Goal: Task Accomplishment & Management: Manage account settings

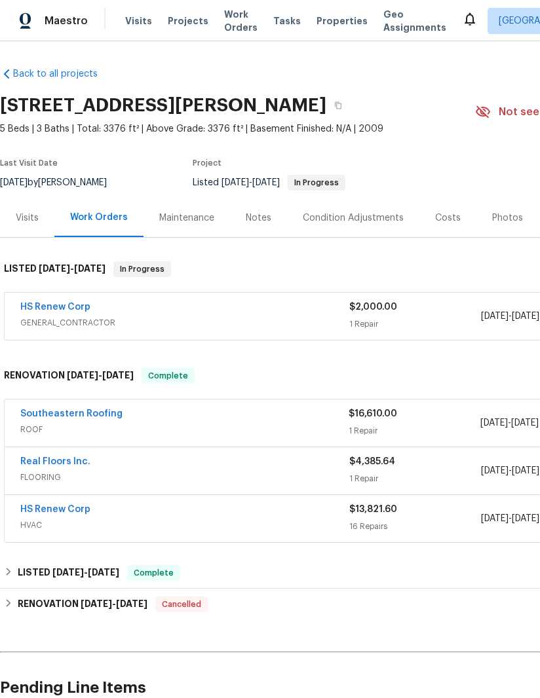
click at [126, 20] on span "Visits" at bounding box center [138, 20] width 27 height 13
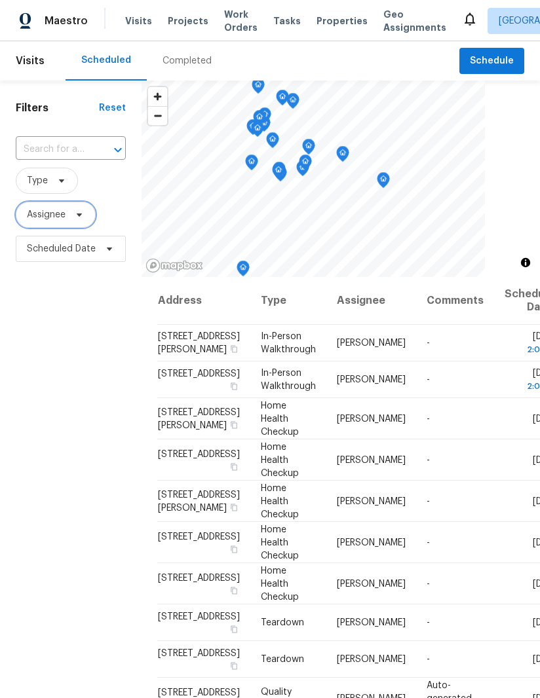
click at [52, 223] on span "Assignee" at bounding box center [56, 215] width 80 height 26
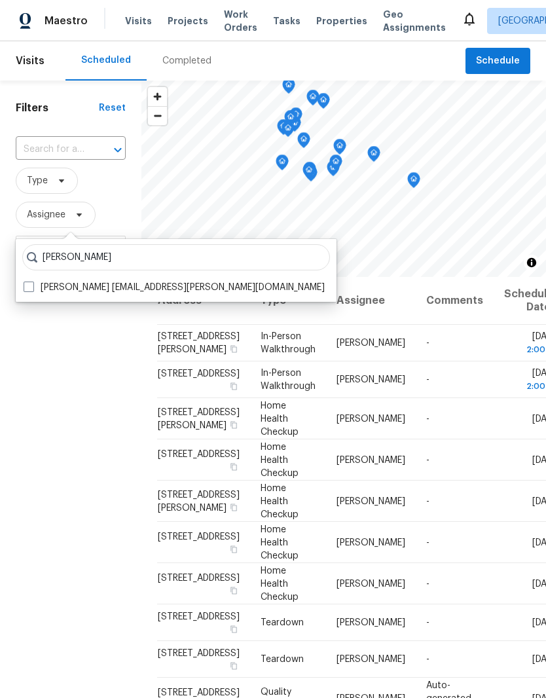
type input "[PERSON_NAME]"
click at [56, 286] on label "[PERSON_NAME] [EMAIL_ADDRESS][PERSON_NAME][DOMAIN_NAME]" at bounding box center [174, 287] width 301 height 13
click at [32, 286] on input "[PERSON_NAME] [EMAIL_ADDRESS][PERSON_NAME][DOMAIN_NAME]" at bounding box center [28, 285] width 9 height 9
checkbox input "true"
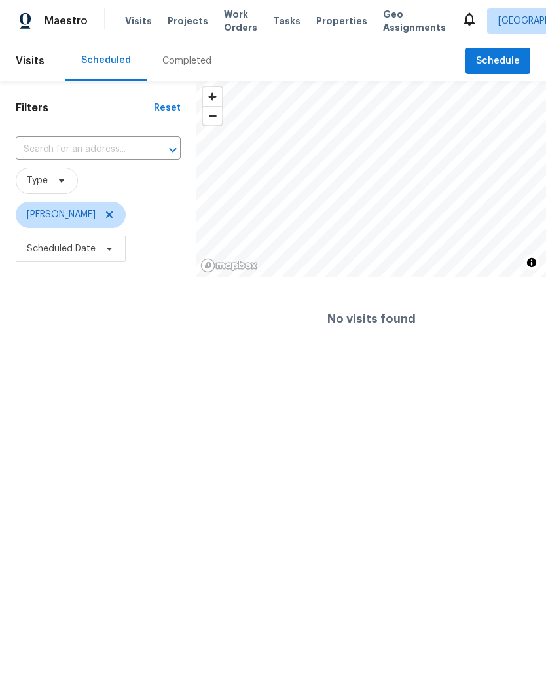
click at [502, 361] on html "Maestro Visits Projects Work Orders Tasks Properties Geo Assignments [GEOGRAPHI…" at bounding box center [273, 180] width 546 height 361
click at [176, 52] on div "Completed" at bounding box center [187, 60] width 81 height 39
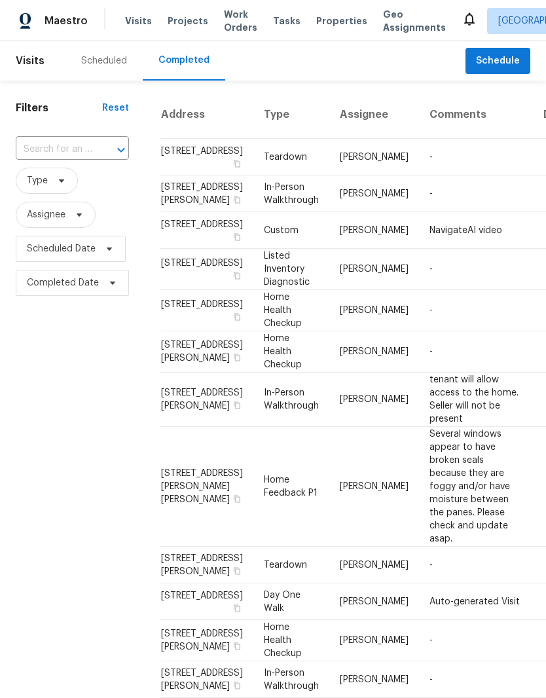
click at [88, 66] on div "Scheduled" at bounding box center [104, 60] width 46 height 13
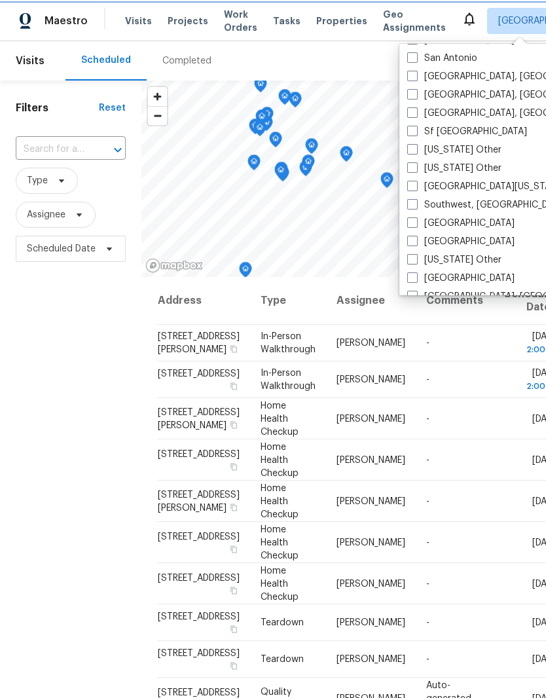
scroll to position [1768, 0]
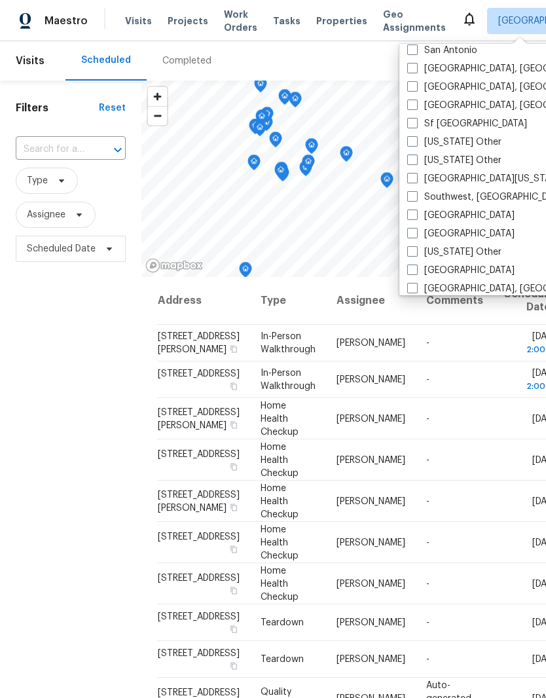
click at [460, 232] on div "[GEOGRAPHIC_DATA]" at bounding box center [535, 234] width 264 height 18
click at [416, 238] on label "[GEOGRAPHIC_DATA]" at bounding box center [460, 233] width 107 height 13
click at [416, 236] on input "[GEOGRAPHIC_DATA]" at bounding box center [411, 231] width 9 height 9
checkbox input "true"
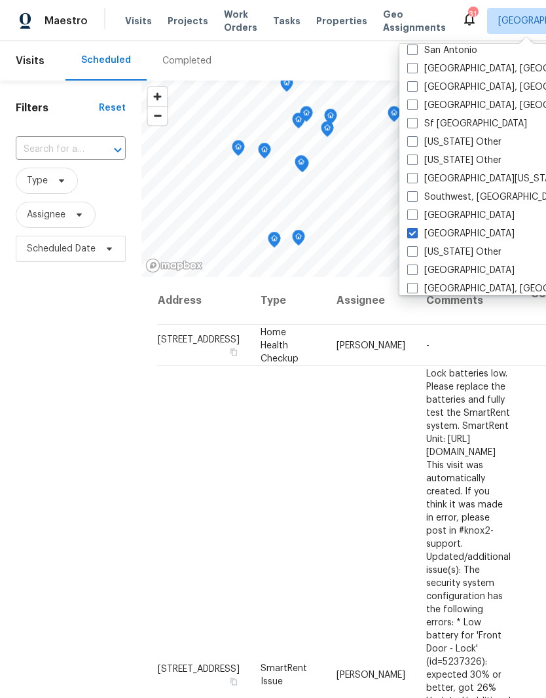
click at [60, 384] on div "Filters Reset ​ Type Assignee Scheduled Date" at bounding box center [70, 458] width 141 height 755
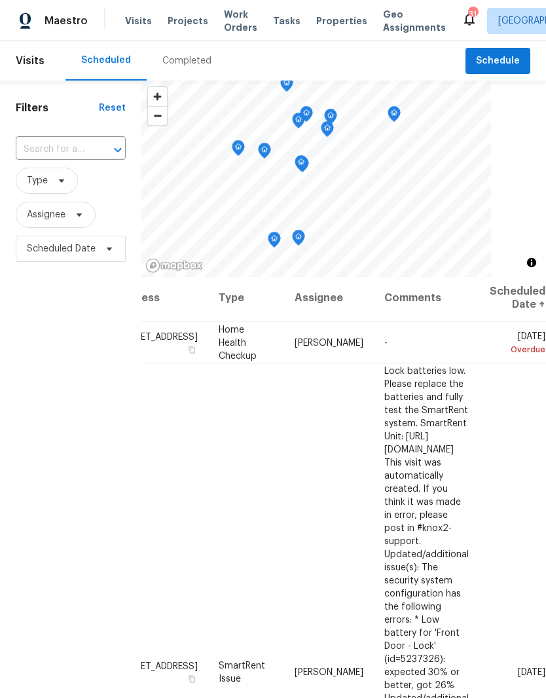
scroll to position [-1, 111]
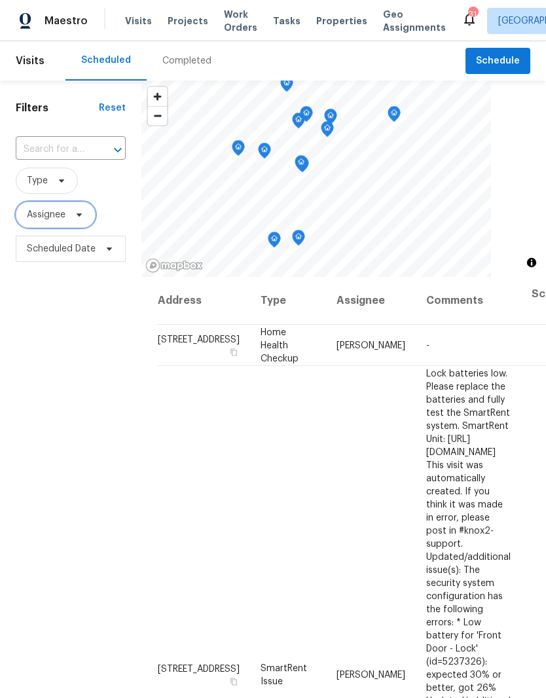
click at [34, 221] on span "Assignee" at bounding box center [46, 214] width 39 height 13
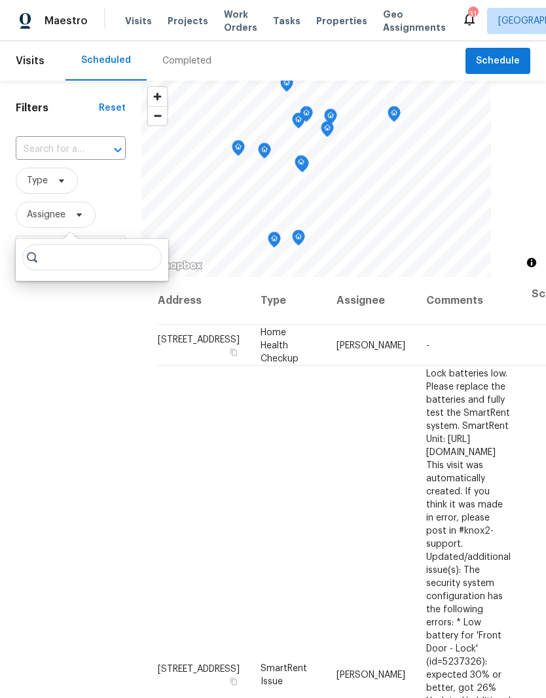
scroll to position [0, 0]
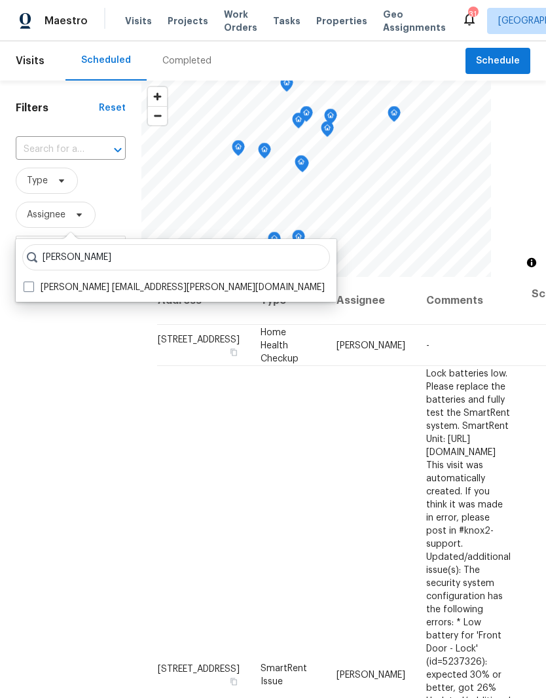
type input "[PERSON_NAME]"
click at [26, 293] on label "[PERSON_NAME] [EMAIL_ADDRESS][PERSON_NAME][DOMAIN_NAME]" at bounding box center [174, 287] width 301 height 13
click at [26, 289] on input "[PERSON_NAME] [EMAIL_ADDRESS][PERSON_NAME][DOMAIN_NAME]" at bounding box center [28, 285] width 9 height 9
checkbox input "true"
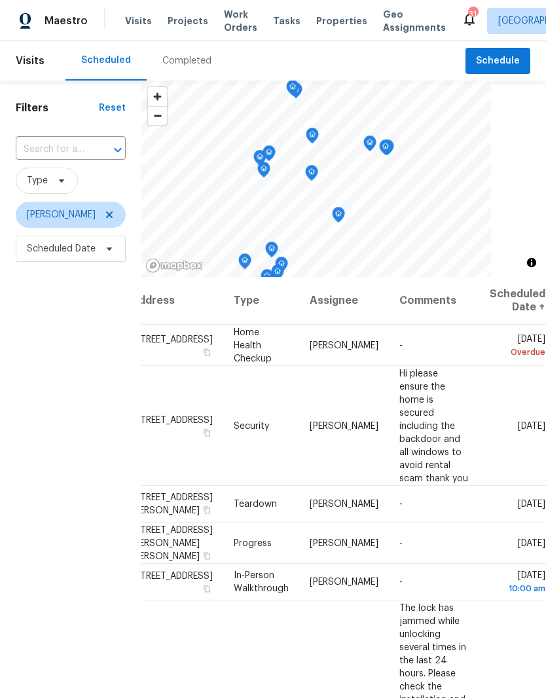
scroll to position [0, 111]
click at [0, 0] on icon at bounding box center [0, 0] width 0 height 0
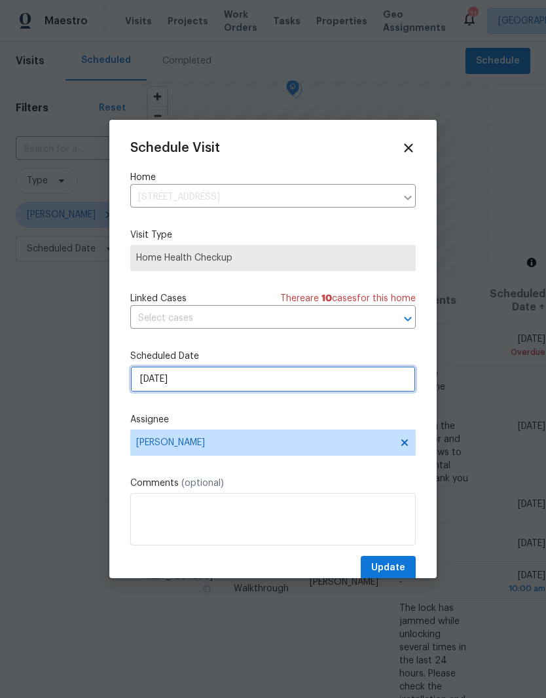
click at [141, 385] on input "[DATE]" at bounding box center [273, 379] width 286 height 26
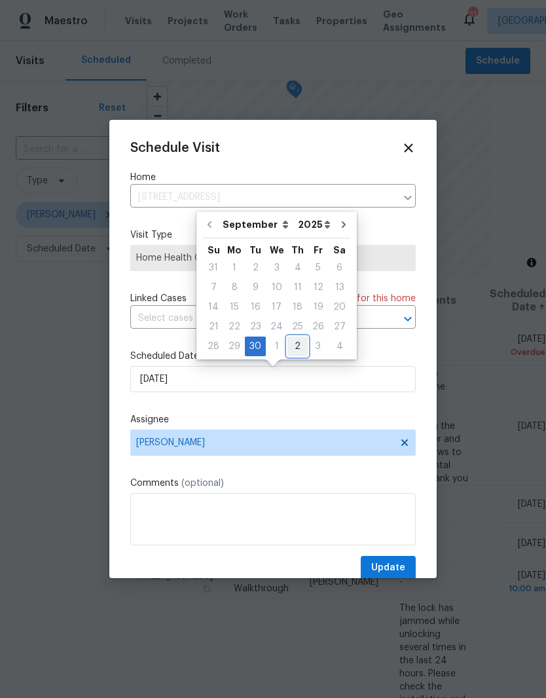
click at [293, 346] on div "2" at bounding box center [297, 346] width 20 height 18
type input "[DATE]"
select select "9"
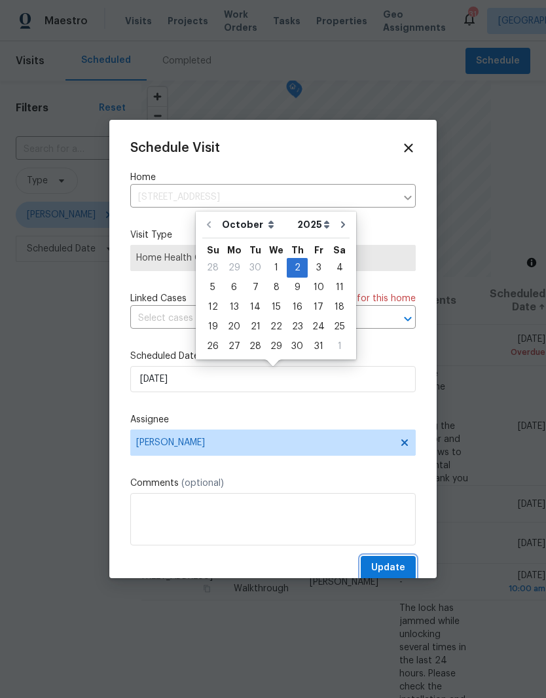
click at [397, 569] on span "Update" at bounding box center [388, 568] width 34 height 16
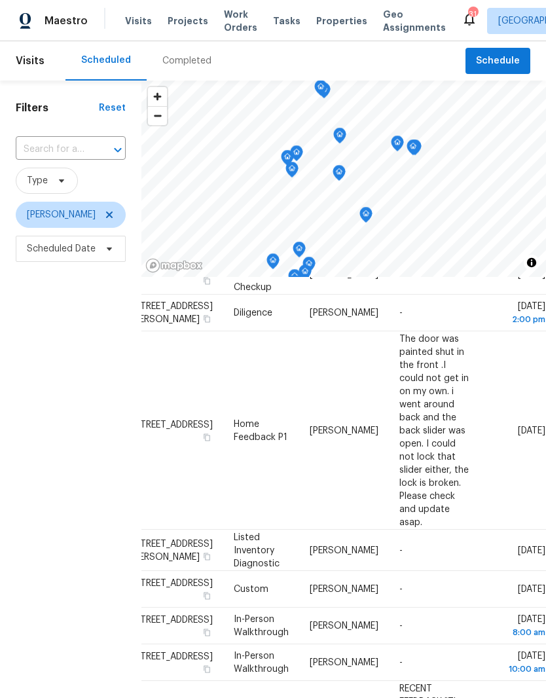
scroll to position [635, 111]
click at [0, 0] on icon at bounding box center [0, 0] width 0 height 0
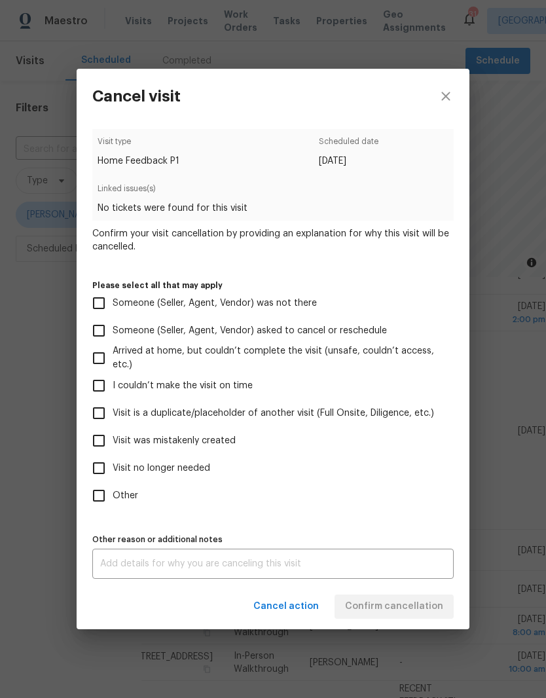
click at [100, 469] on input "Visit no longer needed" at bounding box center [99, 468] width 28 height 28
checkbox input "true"
click at [416, 568] on textarea at bounding box center [273, 563] width 346 height 9
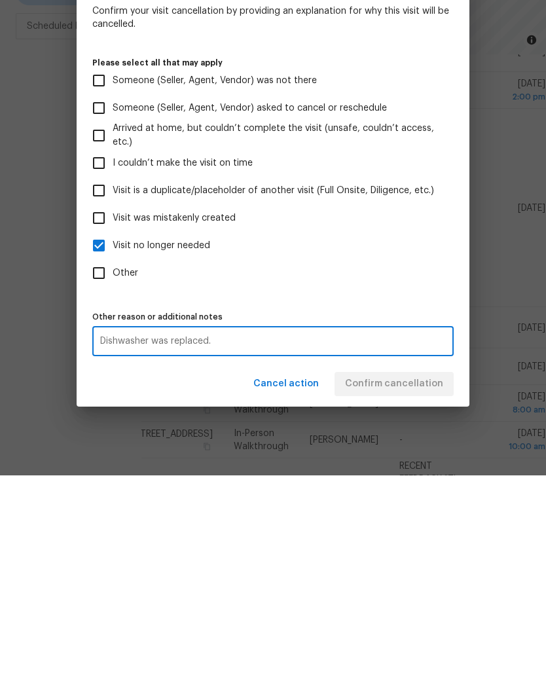
type textarea "Dishwasher was replaced."
click at [104, 454] on input "Visit no longer needed" at bounding box center [99, 468] width 28 height 28
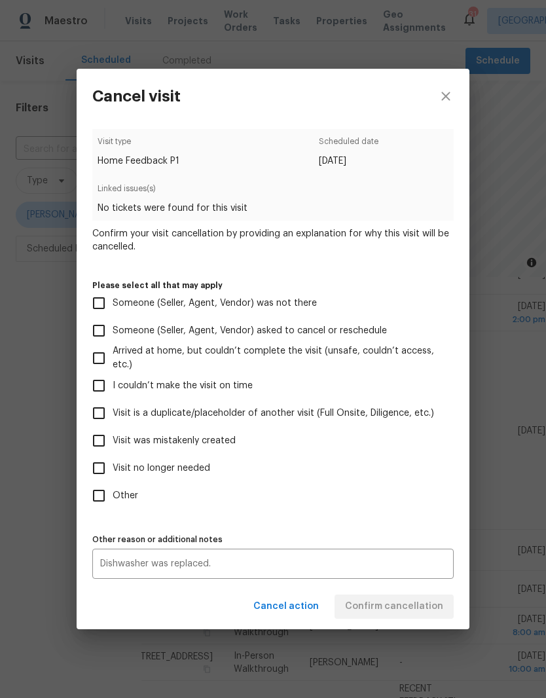
click at [97, 469] on input "Visit no longer needed" at bounding box center [99, 468] width 28 height 28
checkbox input "true"
click at [425, 612] on span "Confirm cancellation" at bounding box center [394, 607] width 98 height 16
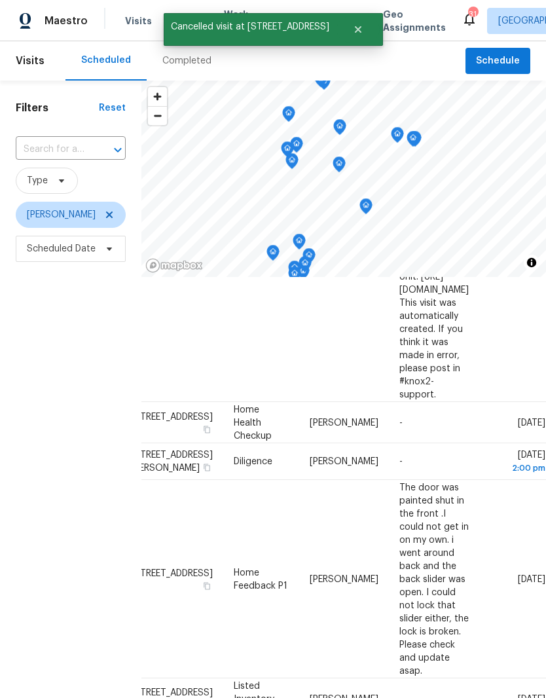
scroll to position [487, 112]
